Goal: Task Accomplishment & Management: Manage account settings

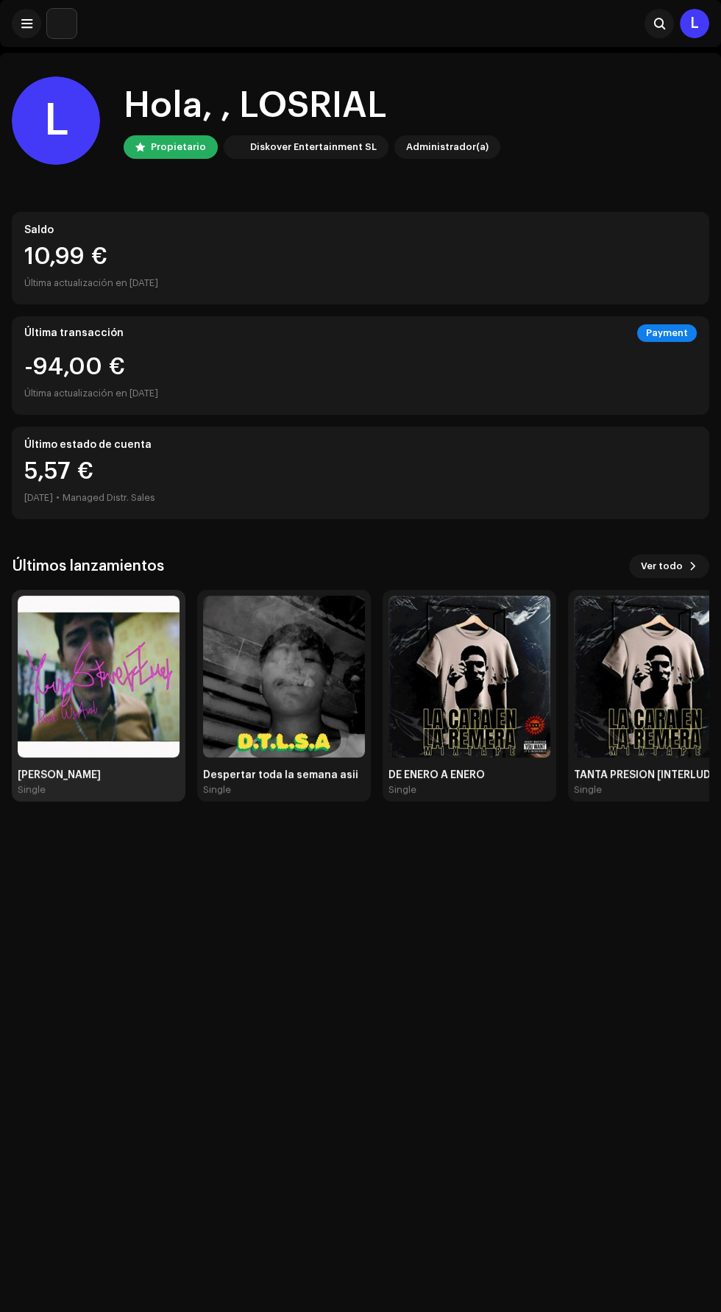
click at [103, 649] on img at bounding box center [99, 677] width 162 height 162
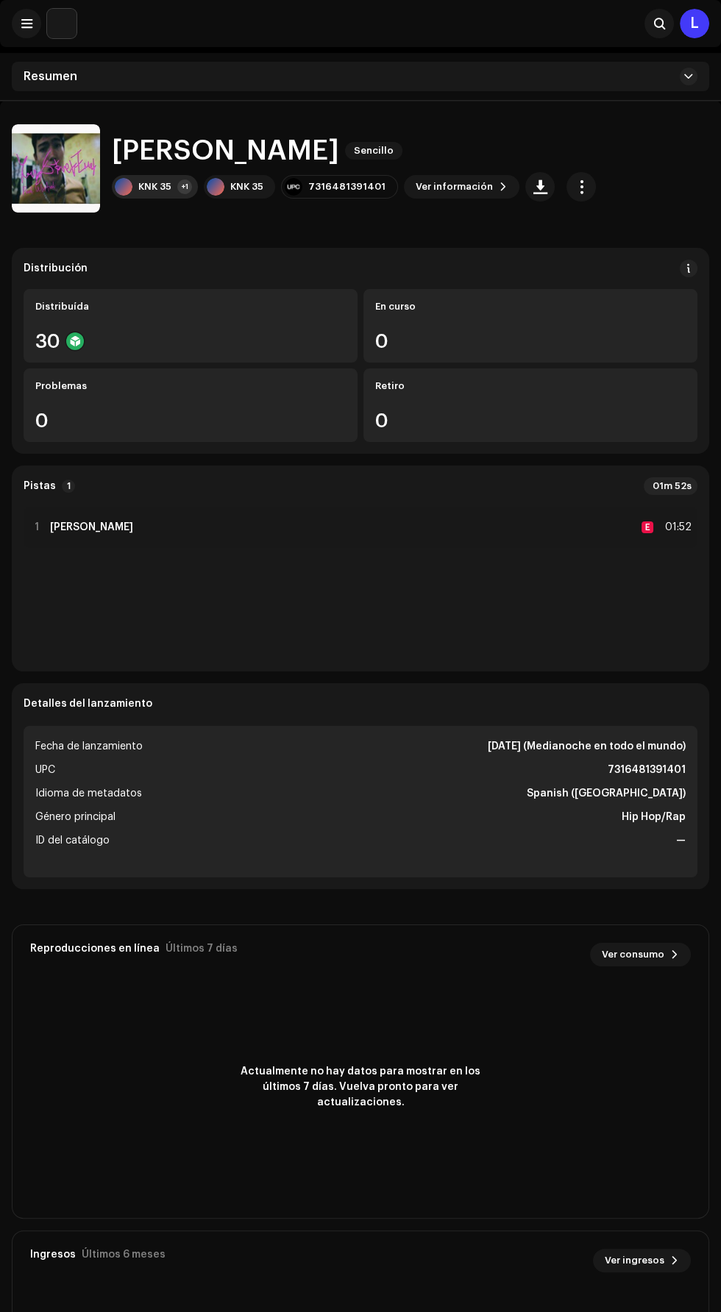
click at [159, 185] on div "KNK 35" at bounding box center [154, 187] width 33 height 12
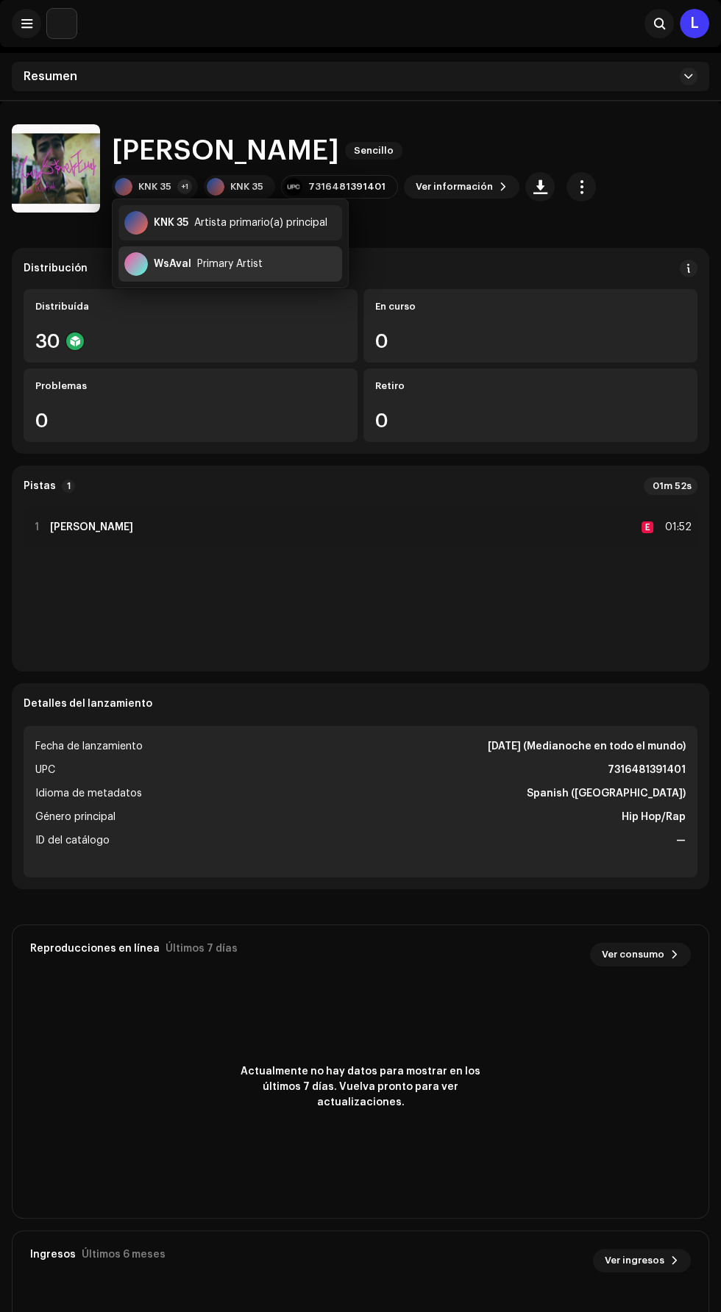
click at [180, 268] on div "WsAval" at bounding box center [172, 264] width 37 height 12
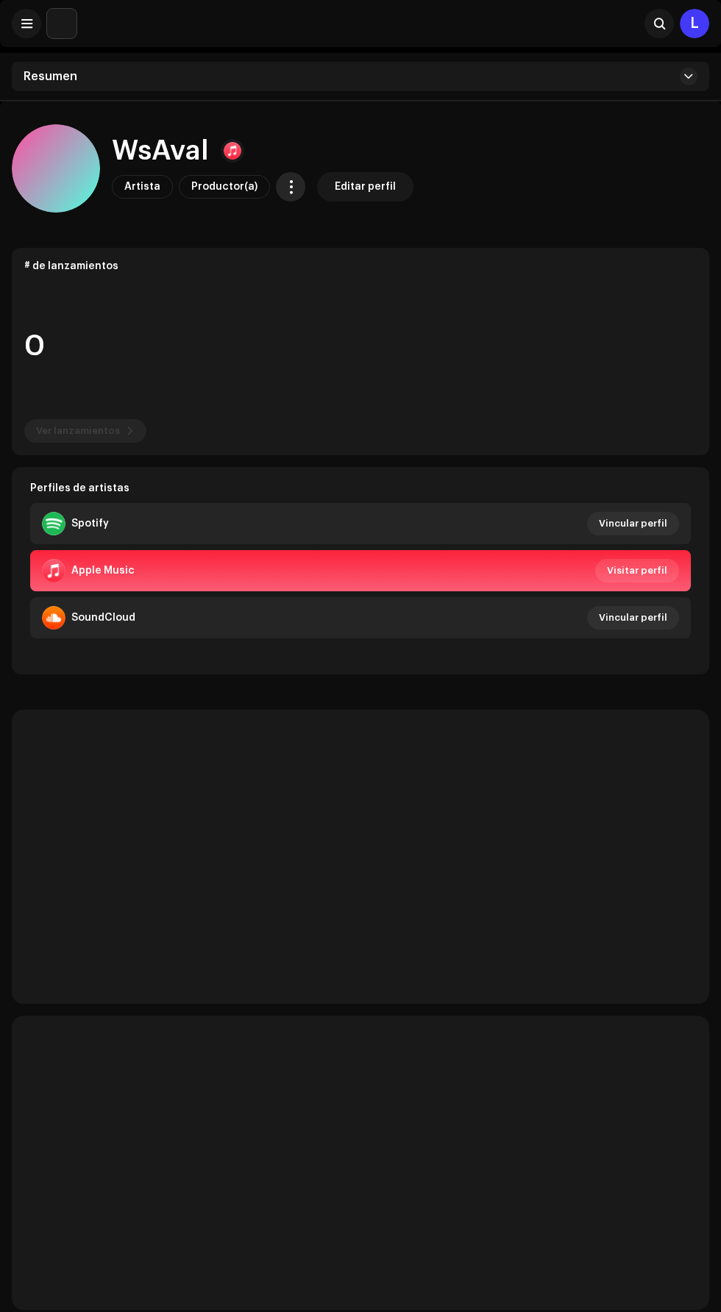
click at [284, 186] on span "button" at bounding box center [291, 187] width 14 height 12
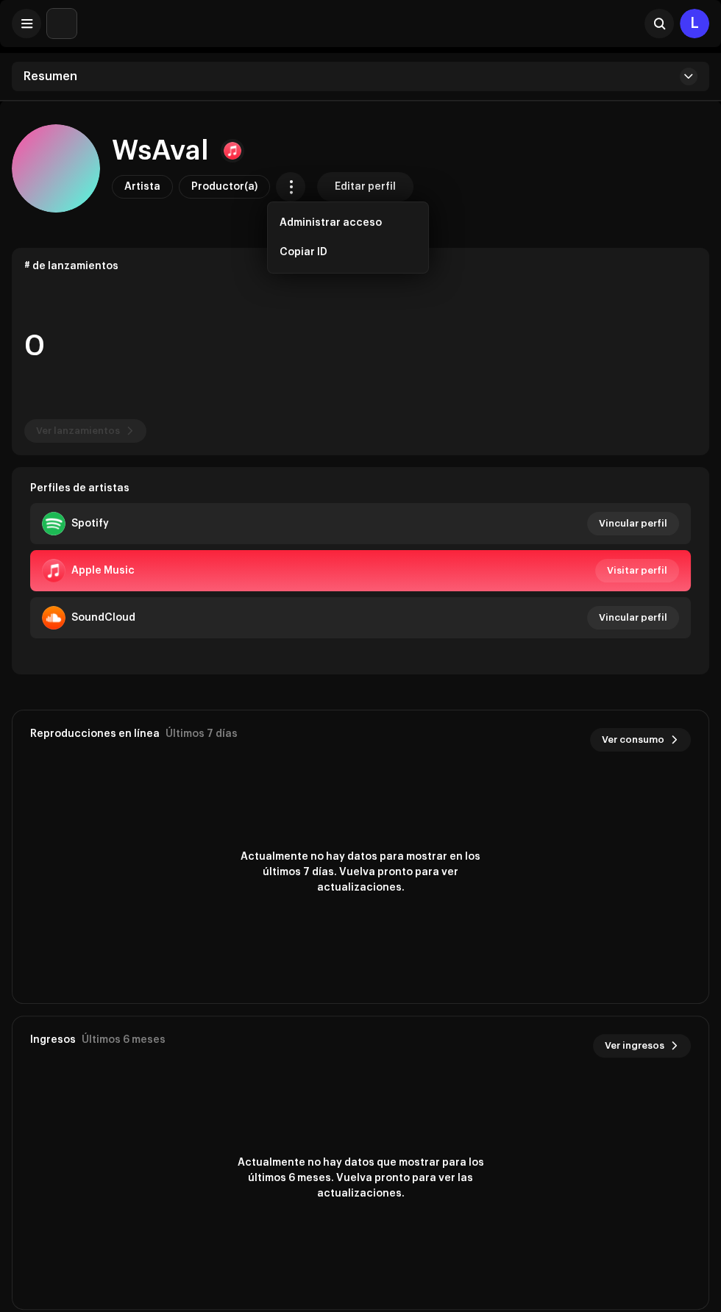
click at [126, 278] on re-o-card-data "# de lanzamientos 0 Ver lanzamientos" at bounding box center [360, 351] width 697 height 207
click at [616, 526] on span "Vincular perfil" at bounding box center [633, 523] width 68 height 29
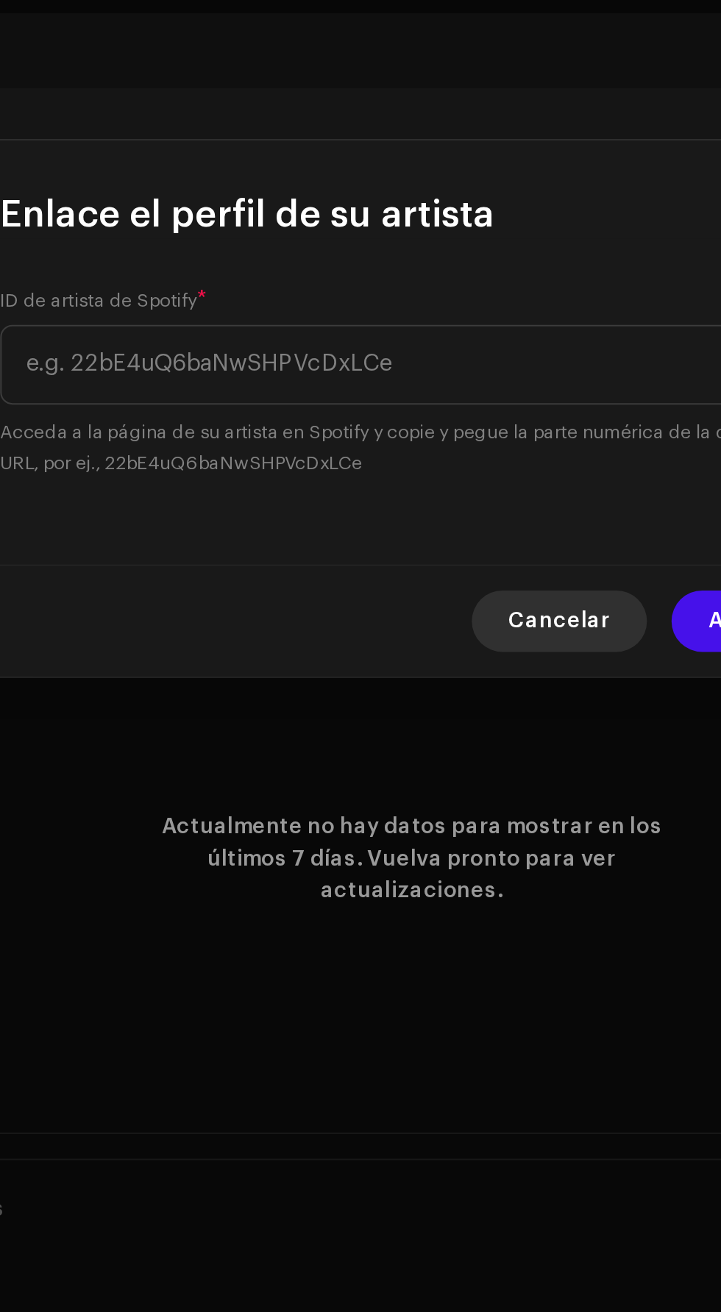
click at [424, 747] on span "Cancelar" at bounding box center [431, 757] width 49 height 29
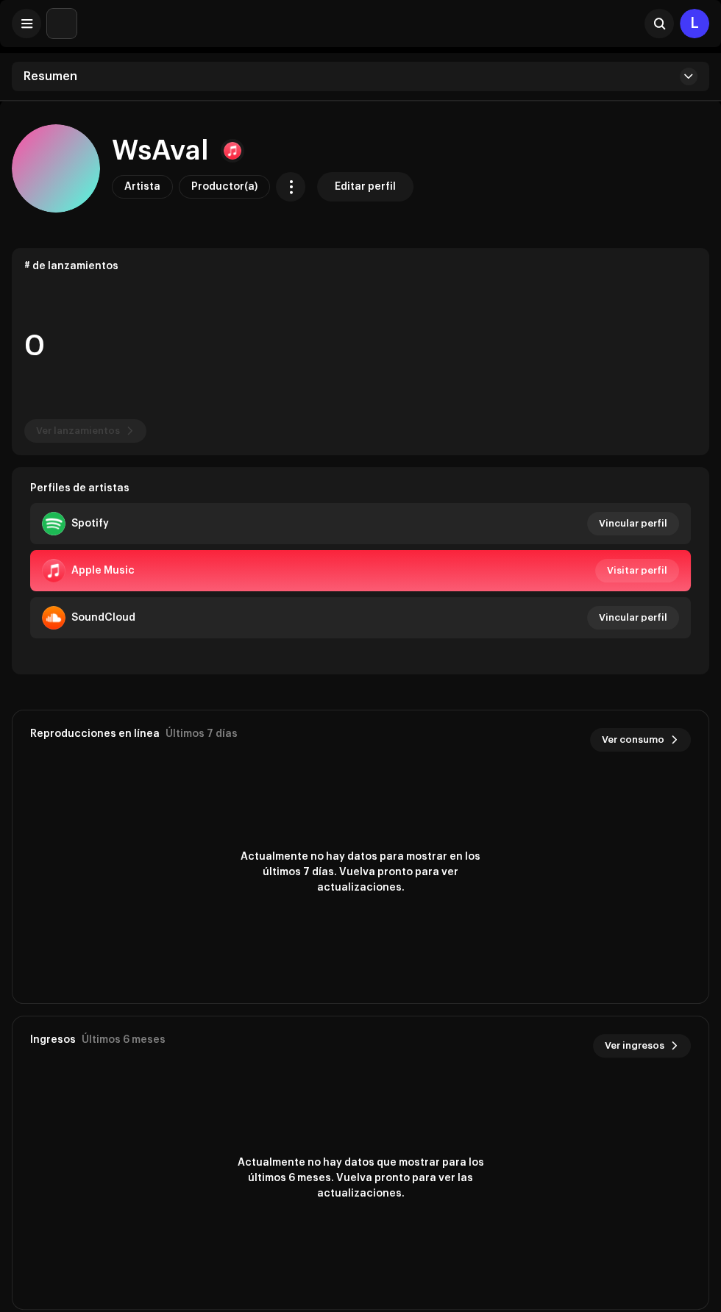
click at [237, 156] on div at bounding box center [233, 151] width 18 height 18
click at [312, 183] on div "Apple Music" at bounding box center [296, 184] width 63 height 12
click at [540, 190] on div "WsAval Artista Productor(a) Editar perfil" at bounding box center [360, 168] width 697 height 88
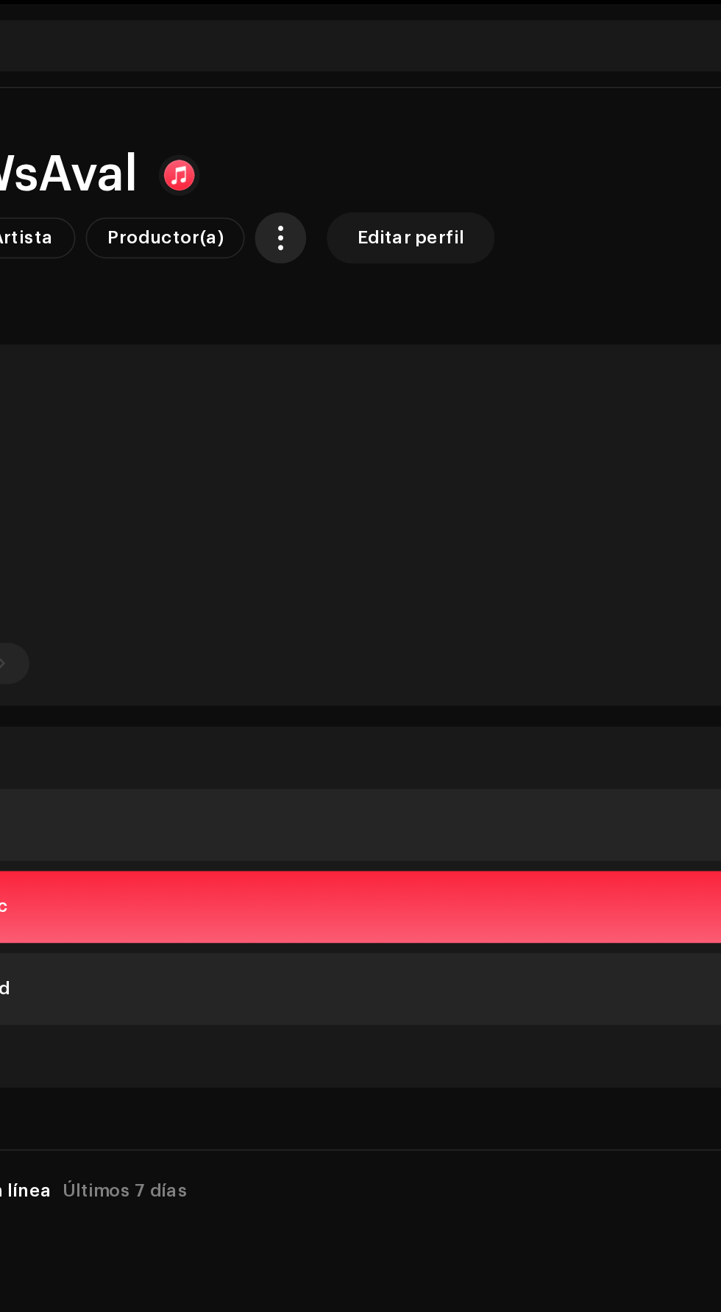
click at [284, 190] on span "button" at bounding box center [291, 187] width 14 height 12
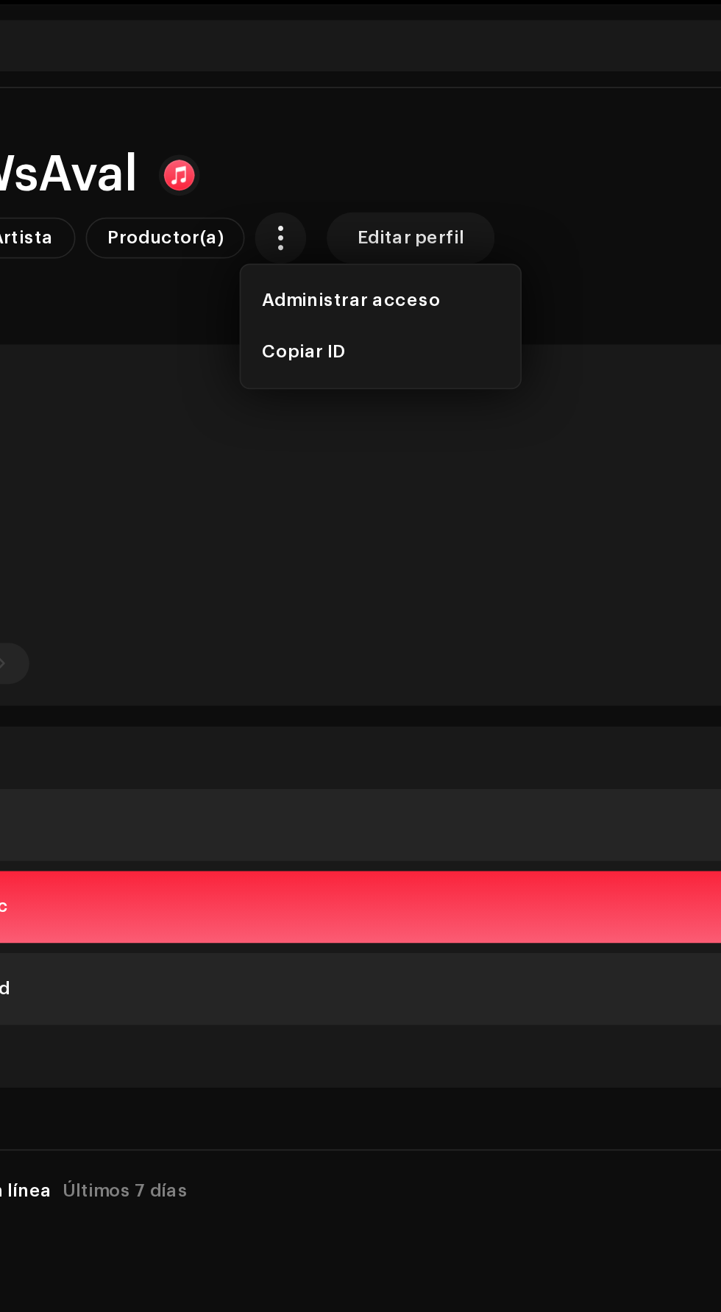
click at [489, 204] on div "WsAval Artista Productor(a) Editar perfil" at bounding box center [360, 168] width 697 height 88
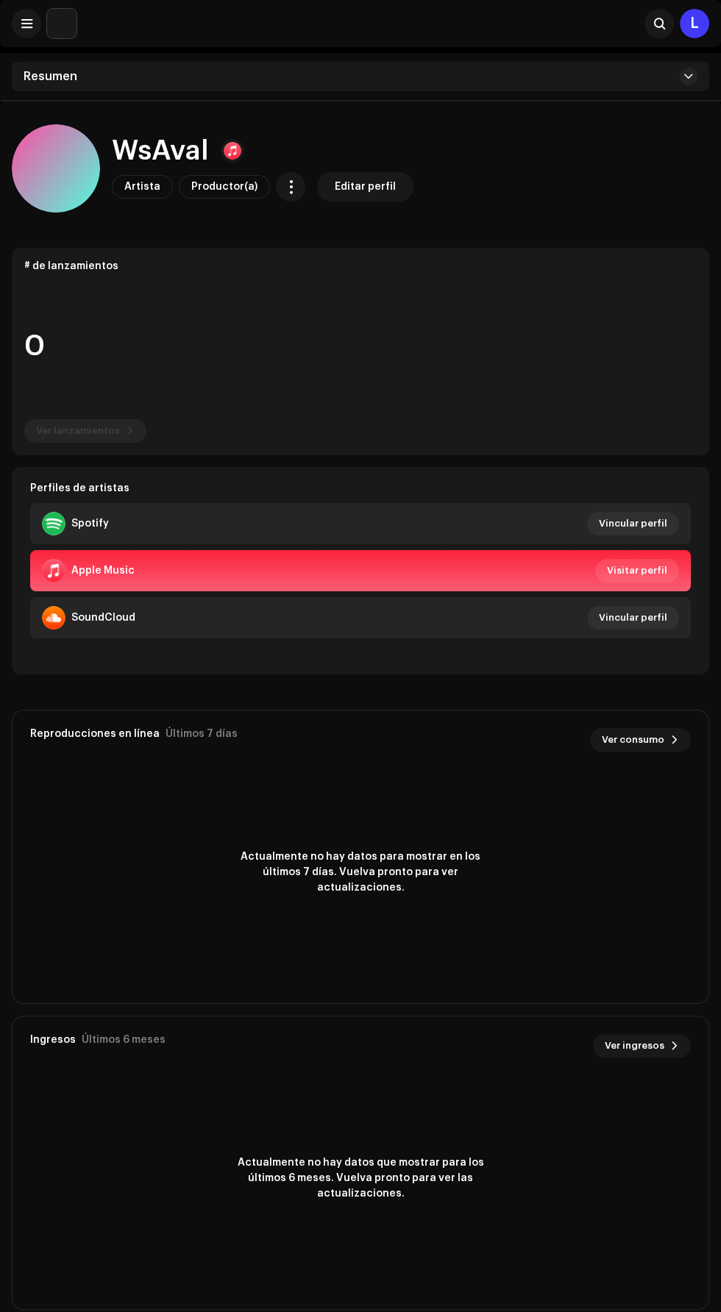
click at [657, 74] on div "Resumen" at bounding box center [360, 76] width 697 height 29
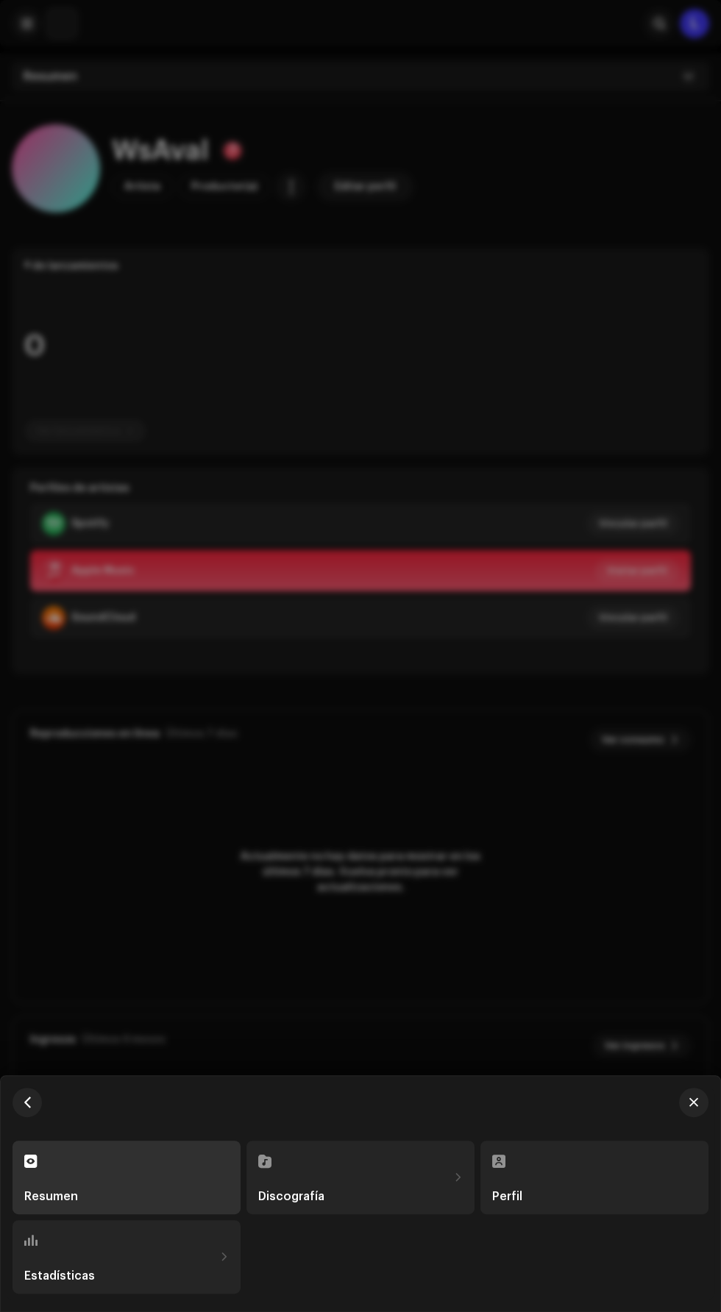
click at [585, 1197] on div "Perfil" at bounding box center [594, 1196] width 204 height 12
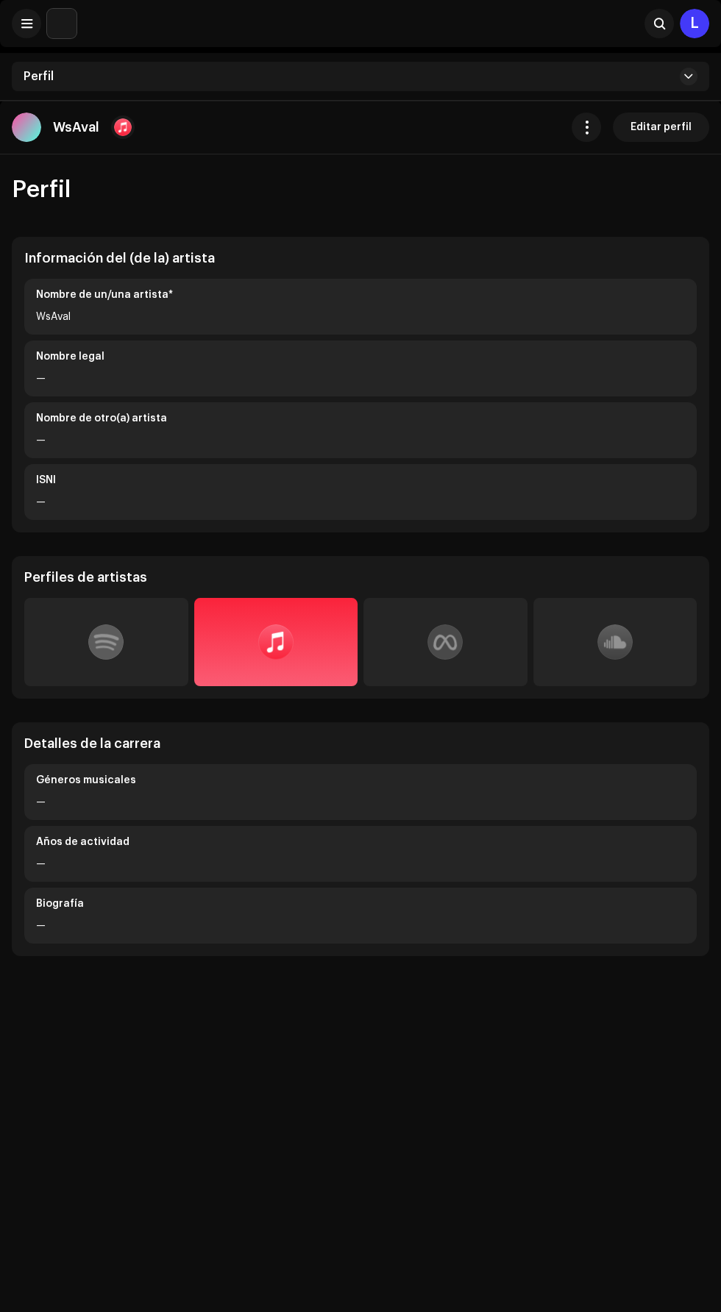
click at [123, 657] on div at bounding box center [105, 641] width 35 height 35
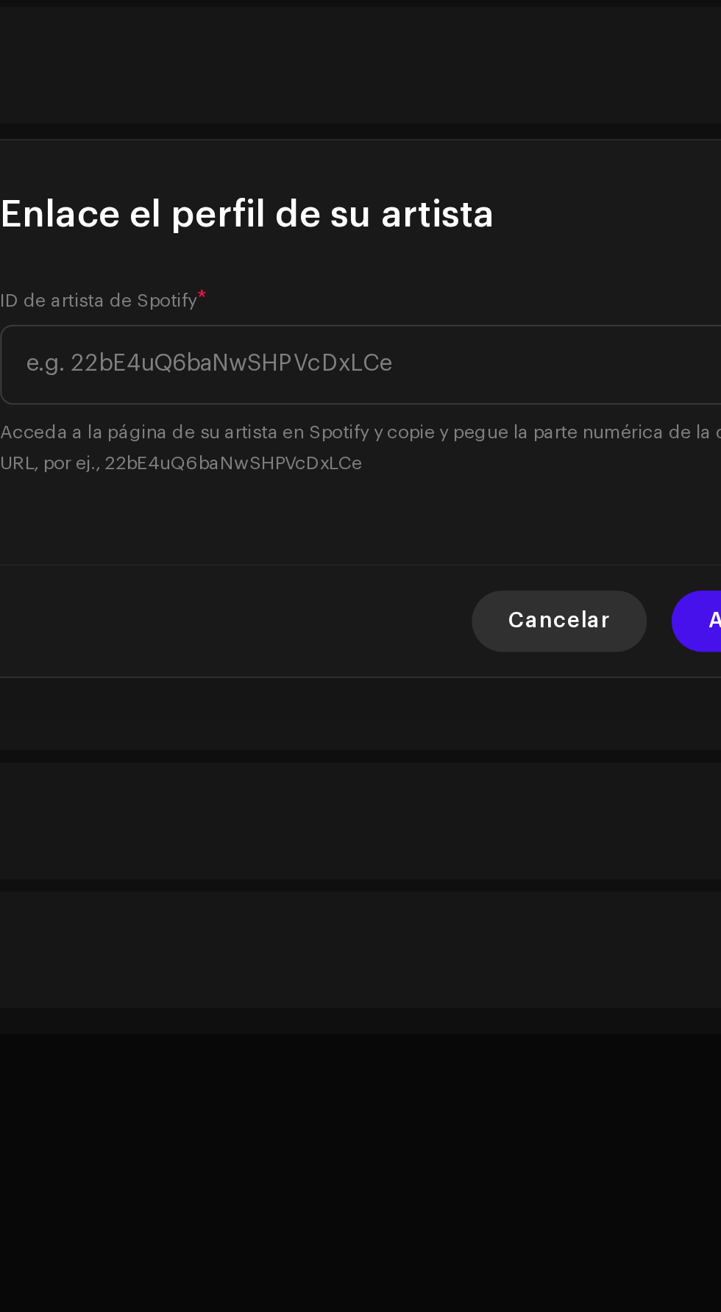
click at [427, 749] on span "Cancelar" at bounding box center [431, 757] width 49 height 29
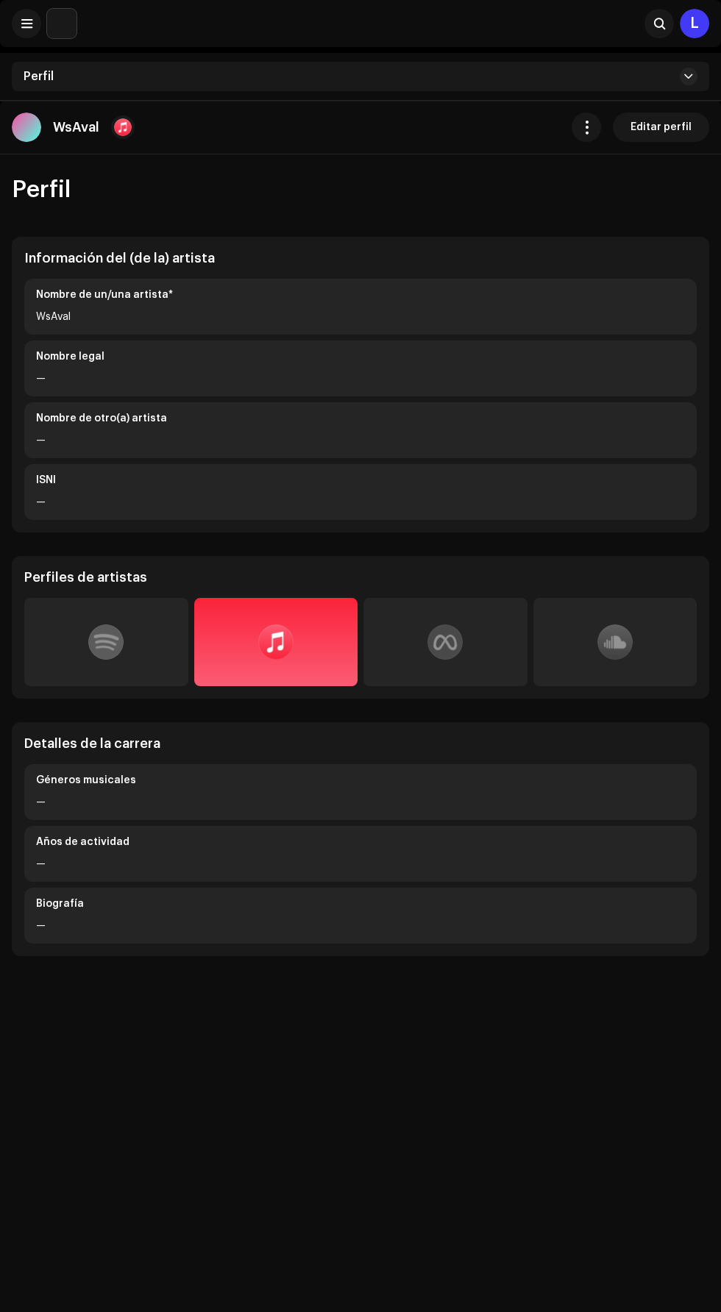
scroll to position [8, 0]
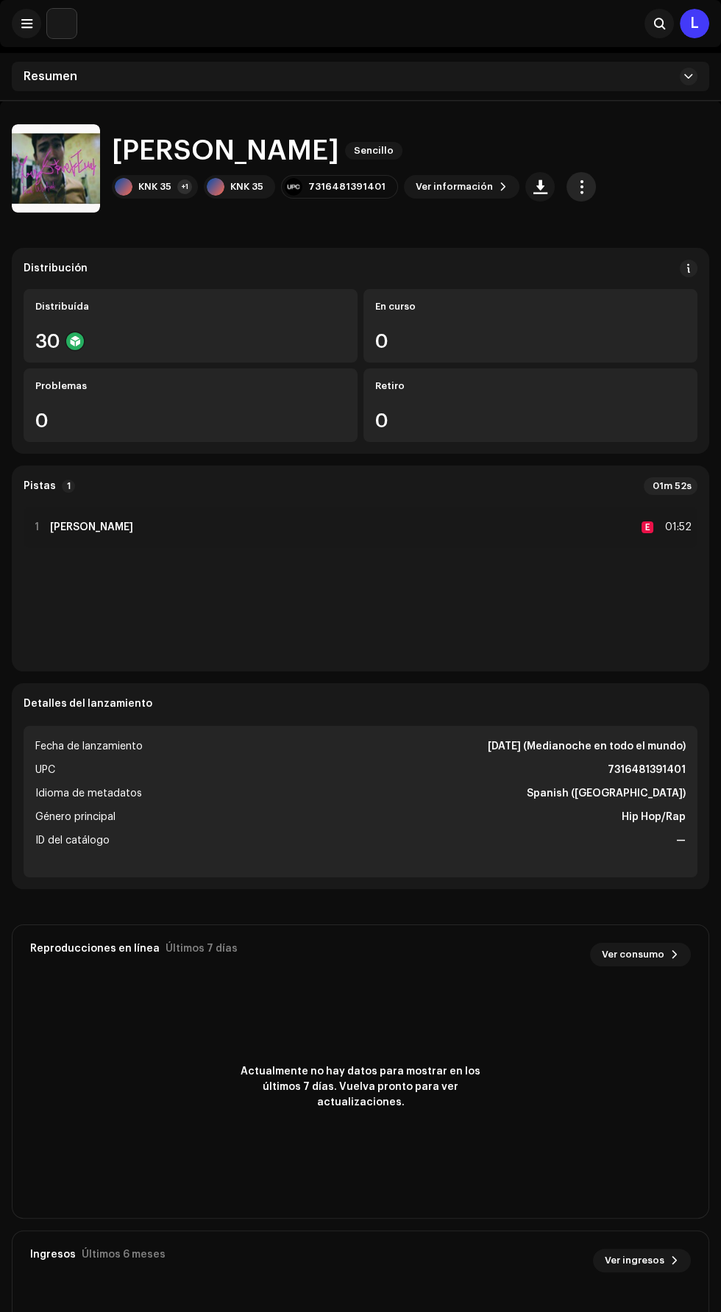
click at [574, 187] on span "button" at bounding box center [581, 187] width 14 height 12
click at [404, 249] on div "Distribución Distribuída 30 En curso 0 Problemas 0 Retiro 0" at bounding box center [360, 351] width 697 height 206
click at [189, 186] on div "+1" at bounding box center [184, 186] width 15 height 15
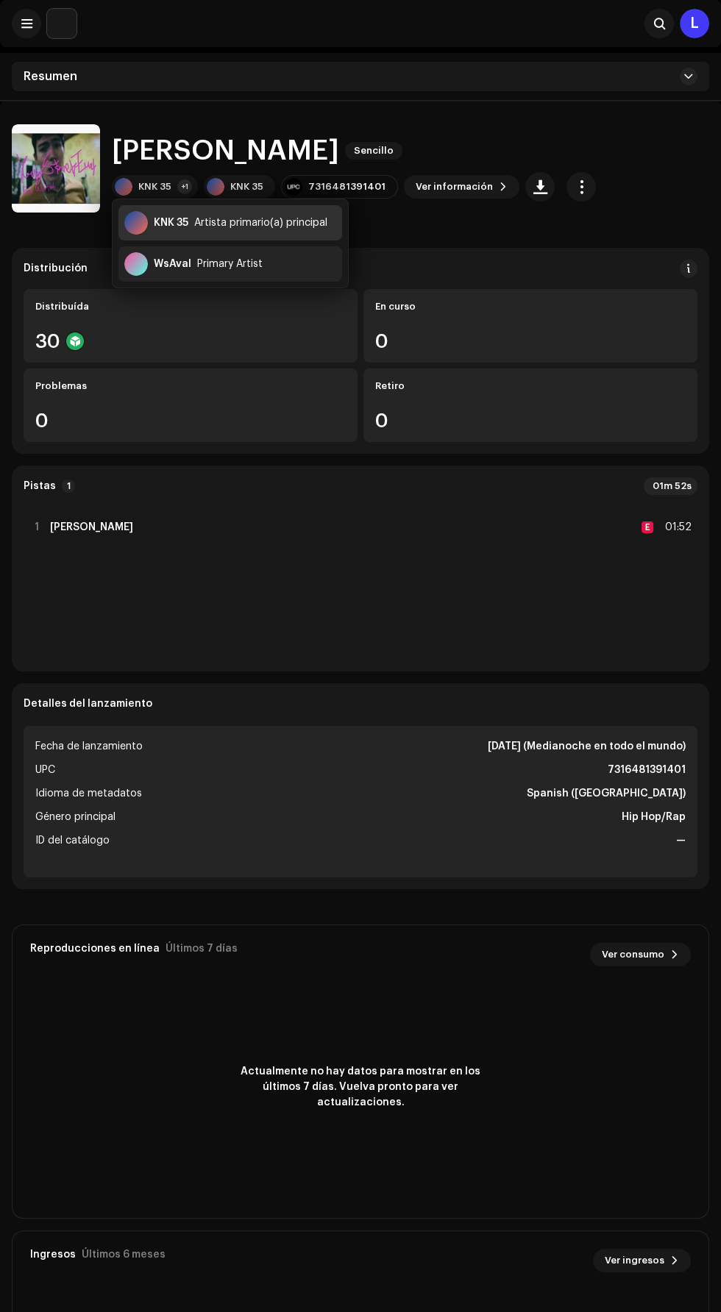
click at [201, 221] on div "Artista primario(a) principal" at bounding box center [260, 223] width 133 height 12
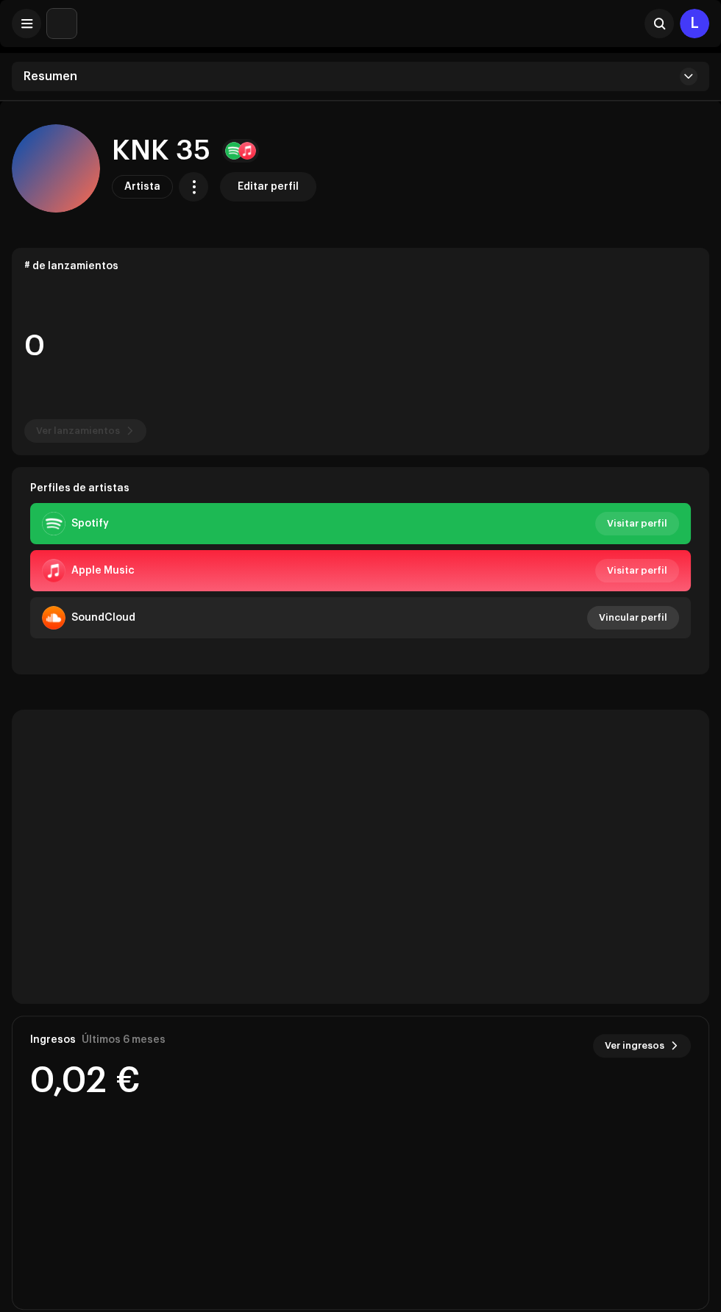
click at [649, 617] on span "Vincular perfil" at bounding box center [633, 617] width 68 height 29
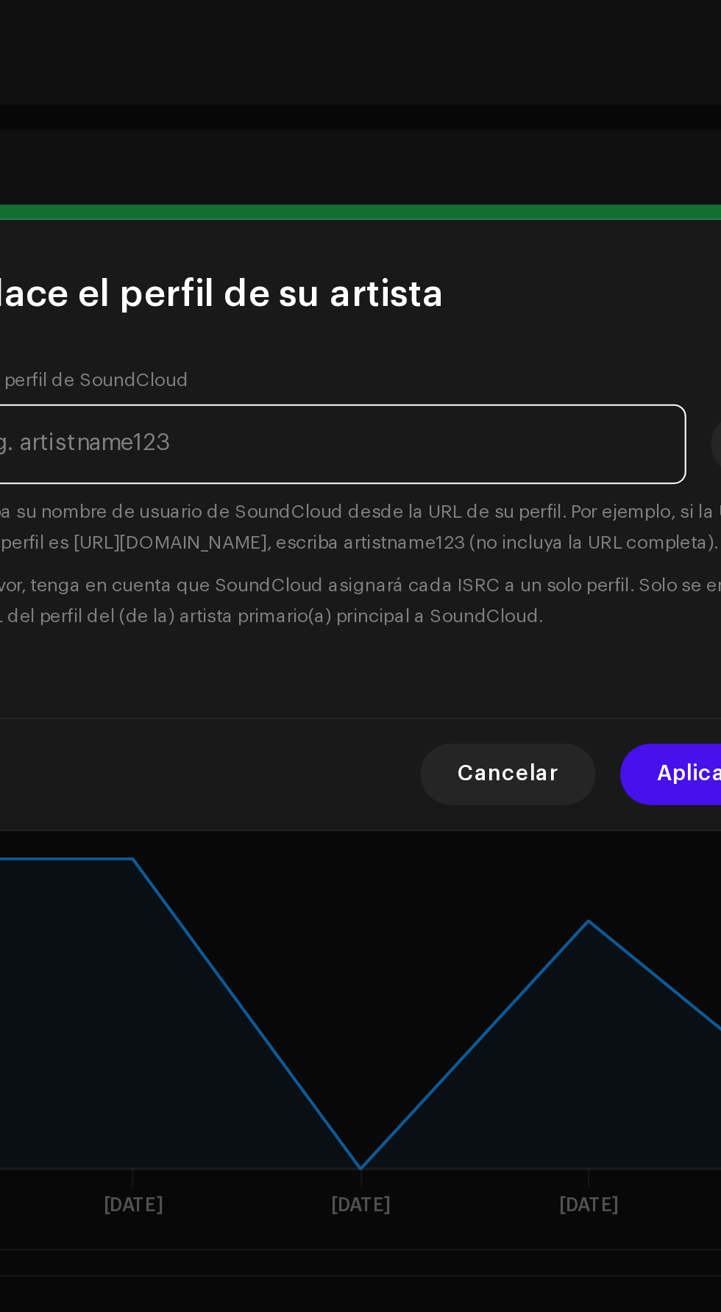
paste input "No te pierdas 35 knk en #SoundCloud [URL][DOMAIN_NAME]"
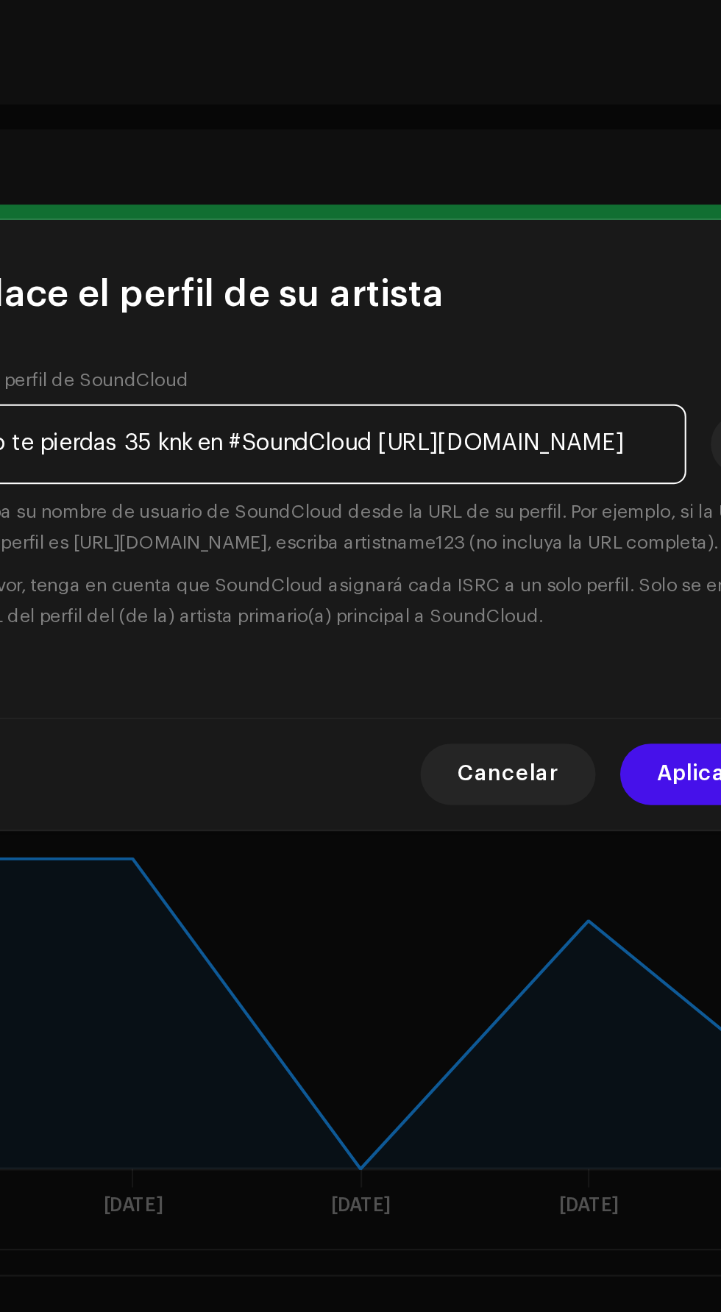
scroll to position [0, 133]
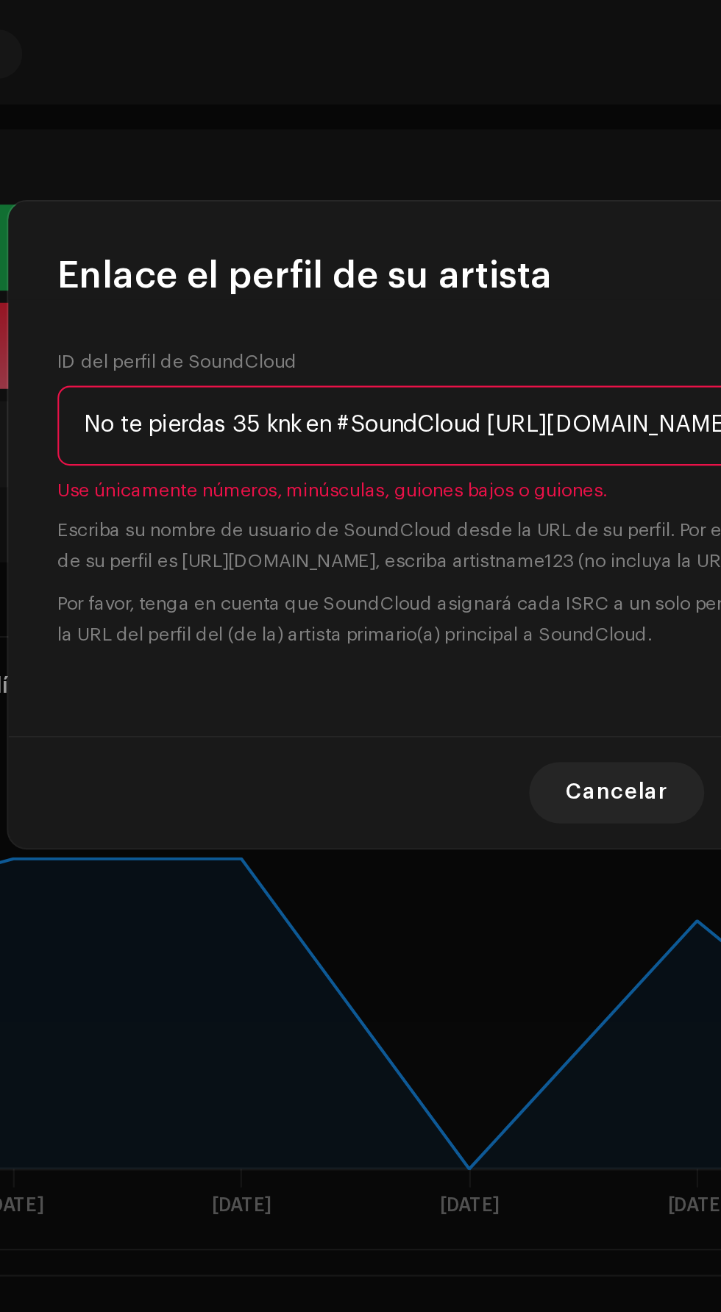
click at [239, 590] on input "No te pierdas 35 knk en #SoundCloud [URL][DOMAIN_NAME]" at bounding box center [339, 609] width 353 height 38
click at [319, 590] on input "Qhttps://[DOMAIN_NAME][URL]" at bounding box center [339, 609] width 353 height 38
click at [329, 590] on input "Qhttps://[DOMAIN_NAME][URL]" at bounding box center [339, 609] width 353 height 38
click at [325, 590] on input "QUtw8mBkQds07Ic4Sba" at bounding box center [339, 609] width 353 height 38
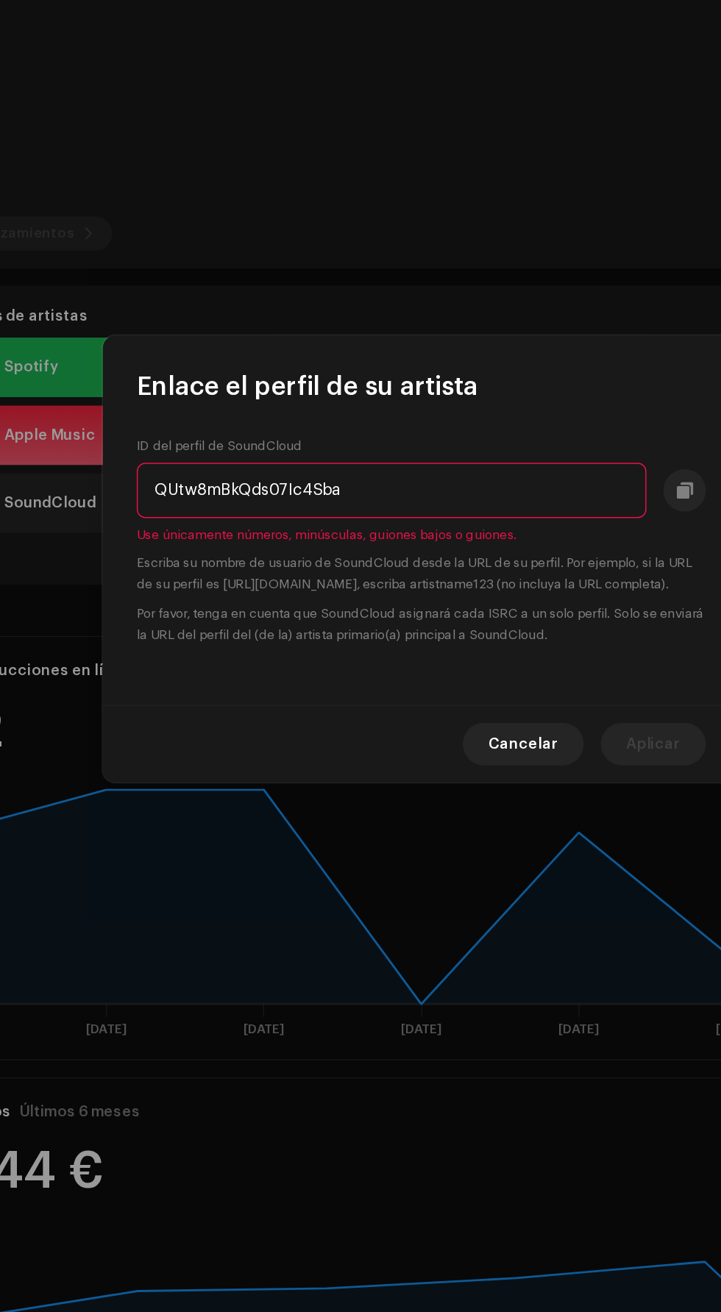
type input "QUtw8mBkQds07Ic4Sba"
click at [439, 799] on span "Cancelar" at bounding box center [431, 784] width 49 height 29
